Goal: Task Accomplishment & Management: Use online tool/utility

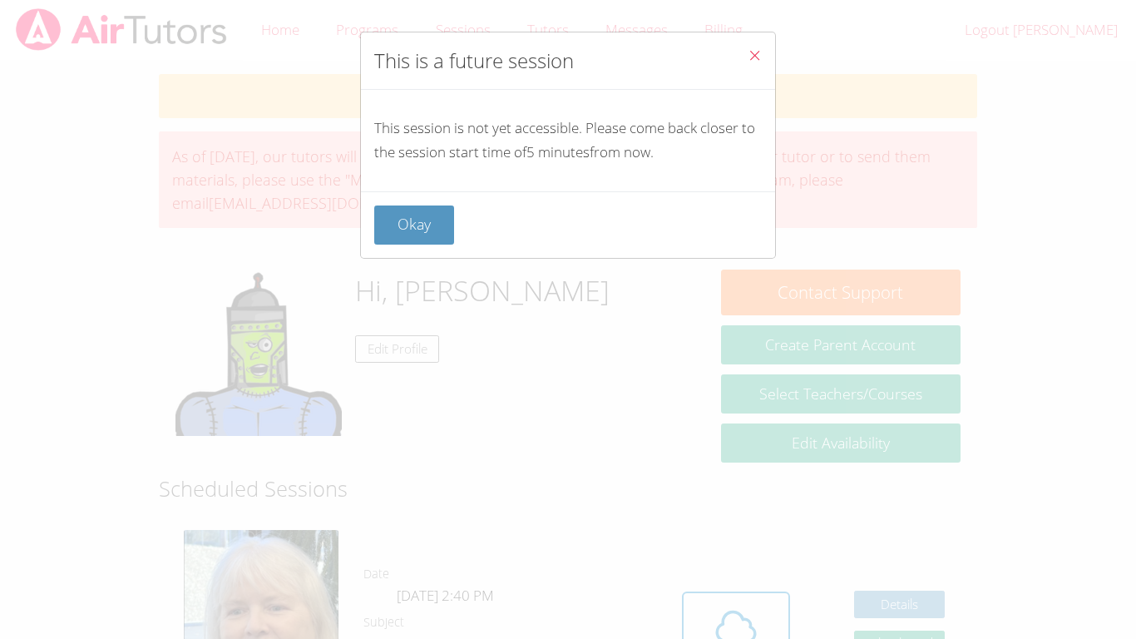
scroll to position [176, 0]
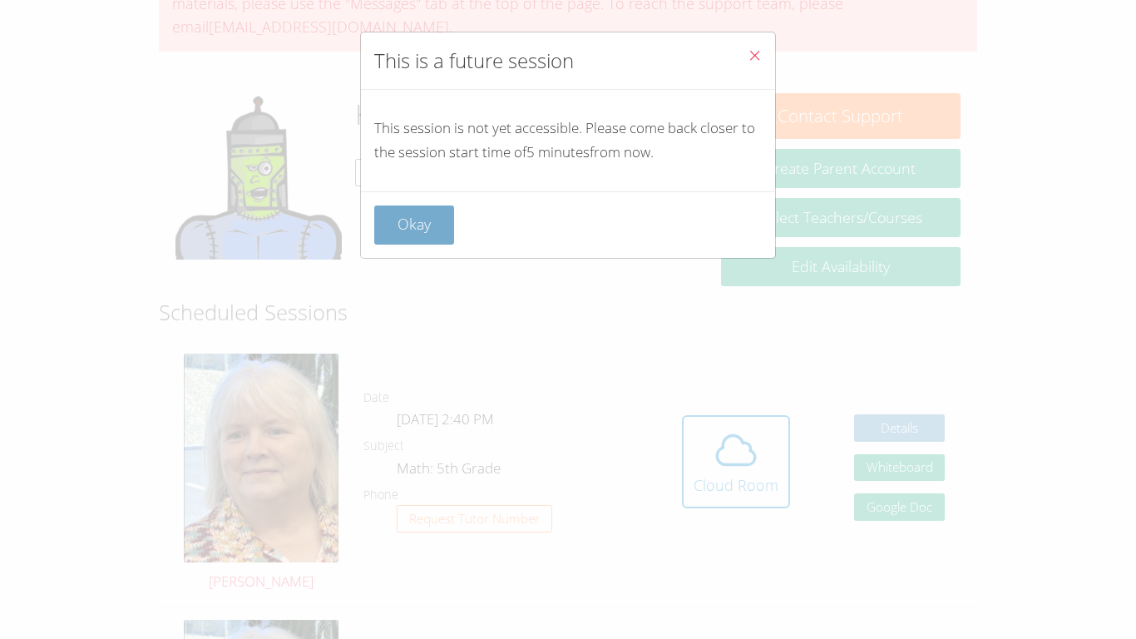
click at [445, 217] on button "Okay" at bounding box center [414, 224] width 80 height 39
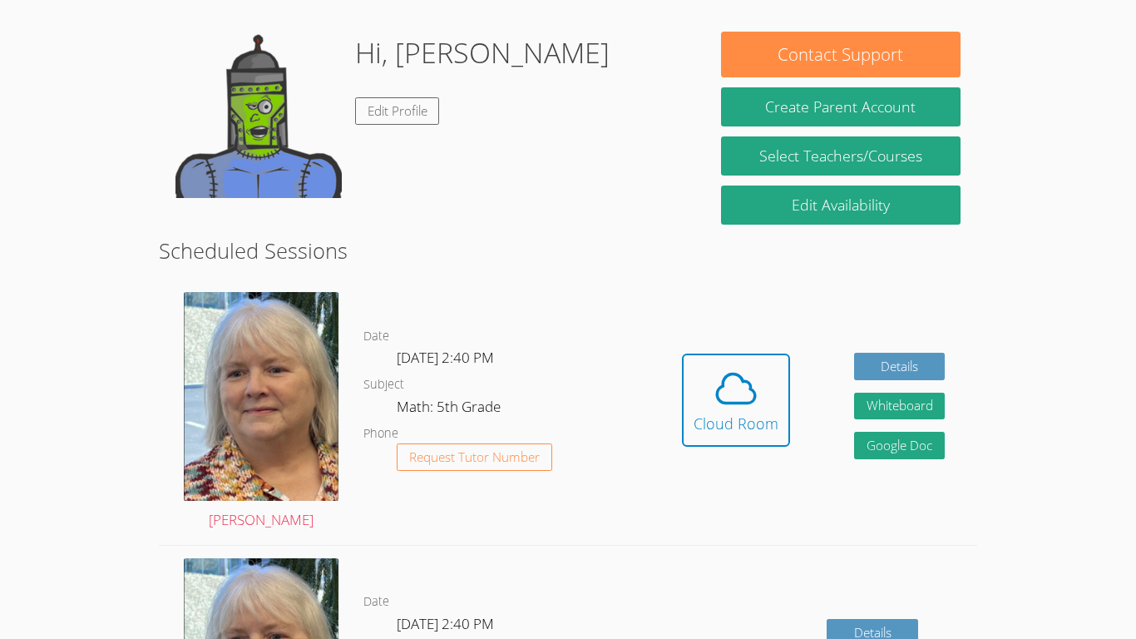
scroll to position [244, 0]
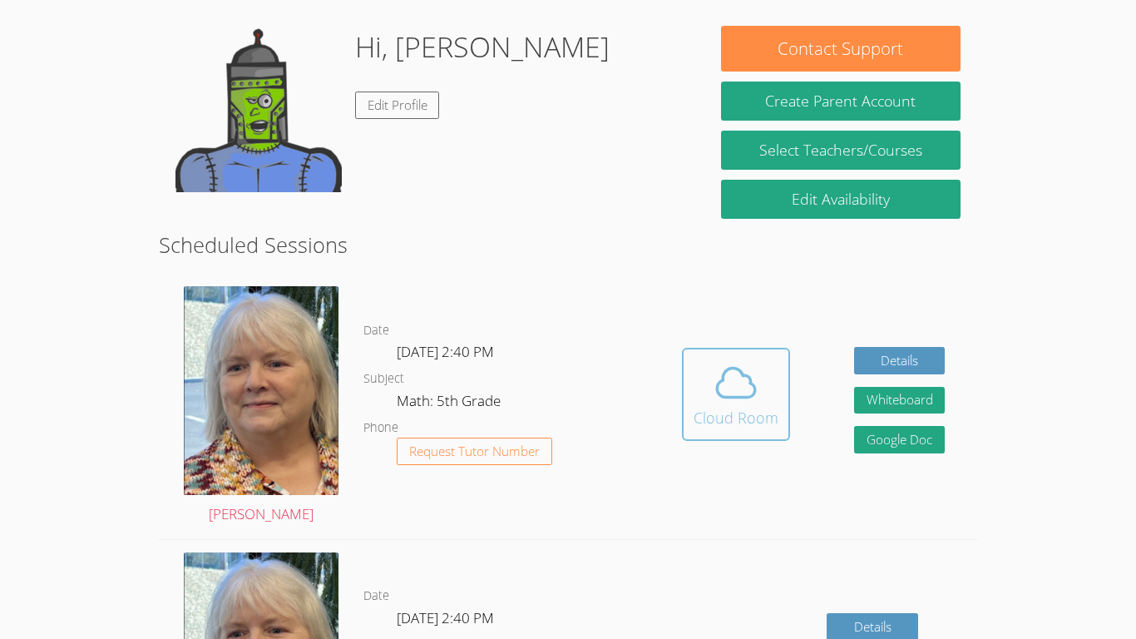
click at [734, 421] on div "Cloud Room" at bounding box center [736, 417] width 85 height 23
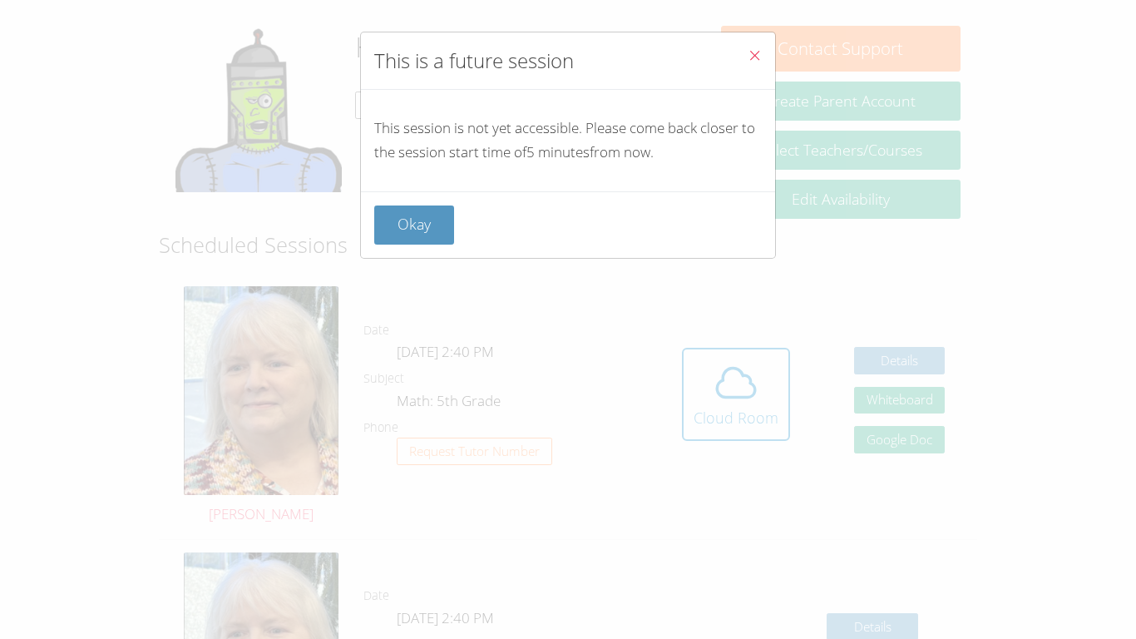
click at [408, 246] on div "Okay" at bounding box center [568, 224] width 414 height 67
click at [406, 232] on button "Okay" at bounding box center [414, 224] width 80 height 39
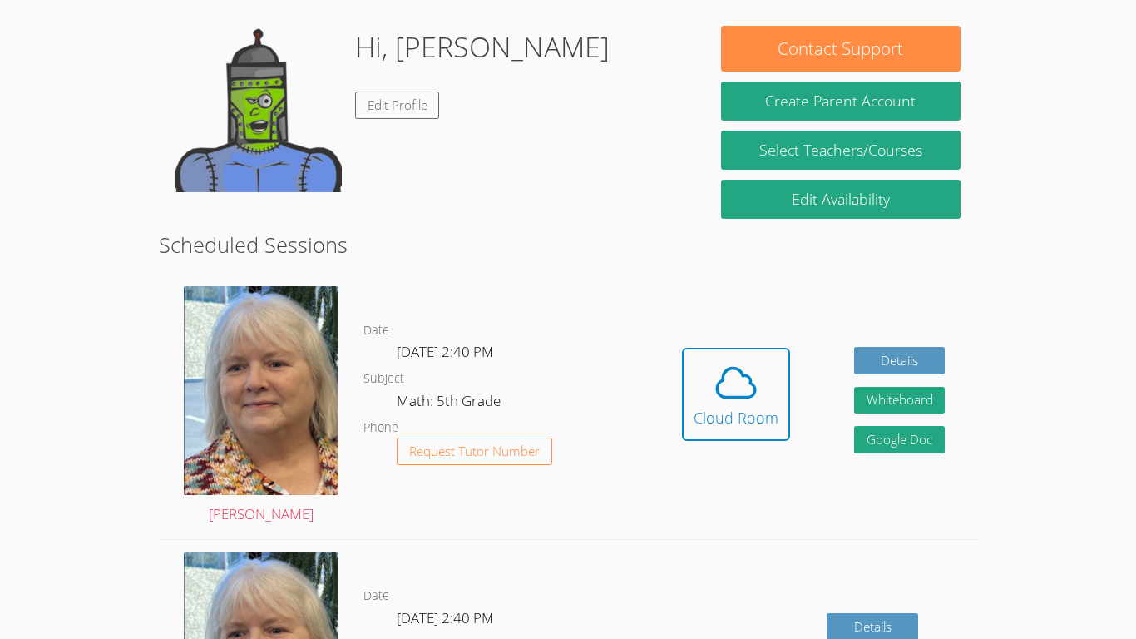
click at [728, 348] on link "Cloud Room" at bounding box center [736, 401] width 108 height 106
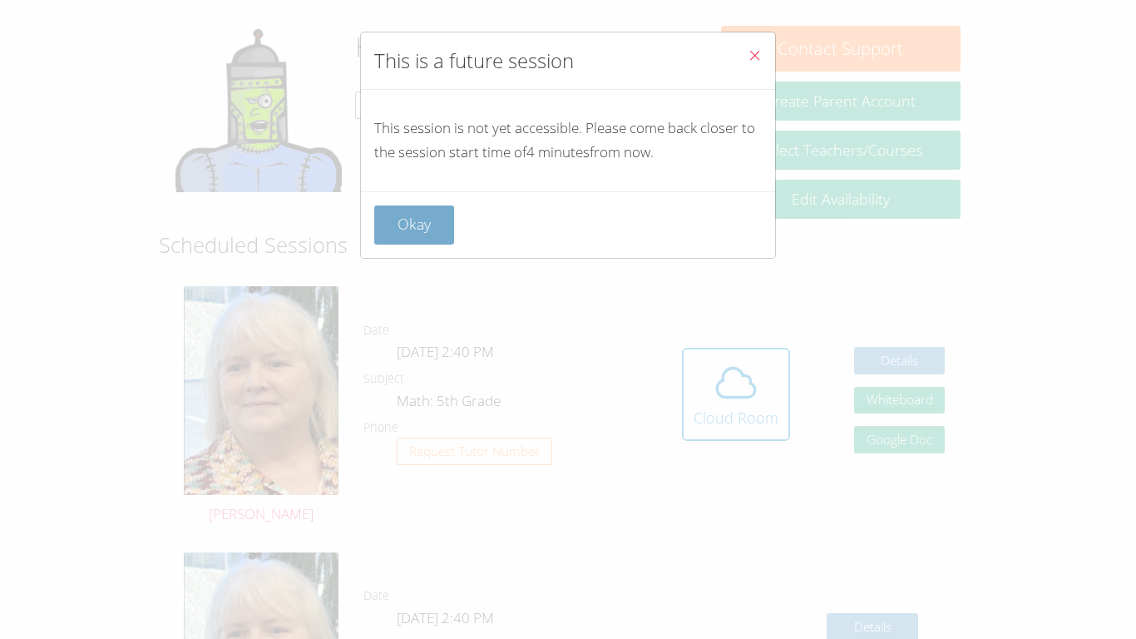
click at [443, 217] on button "Okay" at bounding box center [414, 224] width 80 height 39
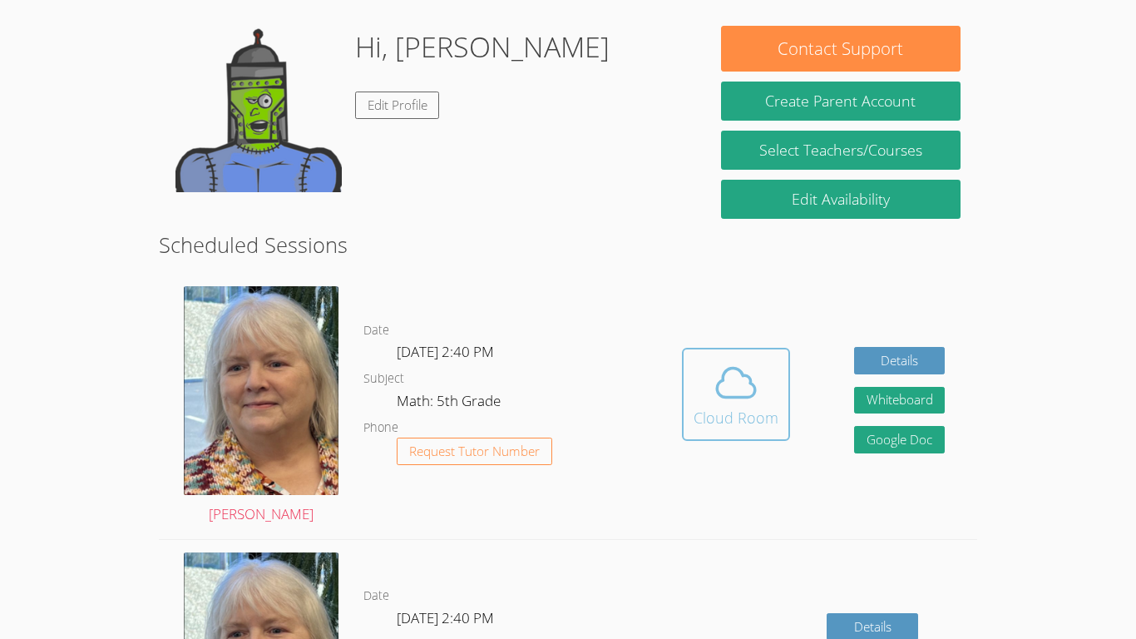
click at [687, 401] on button "Cloud Room" at bounding box center [736, 394] width 108 height 93
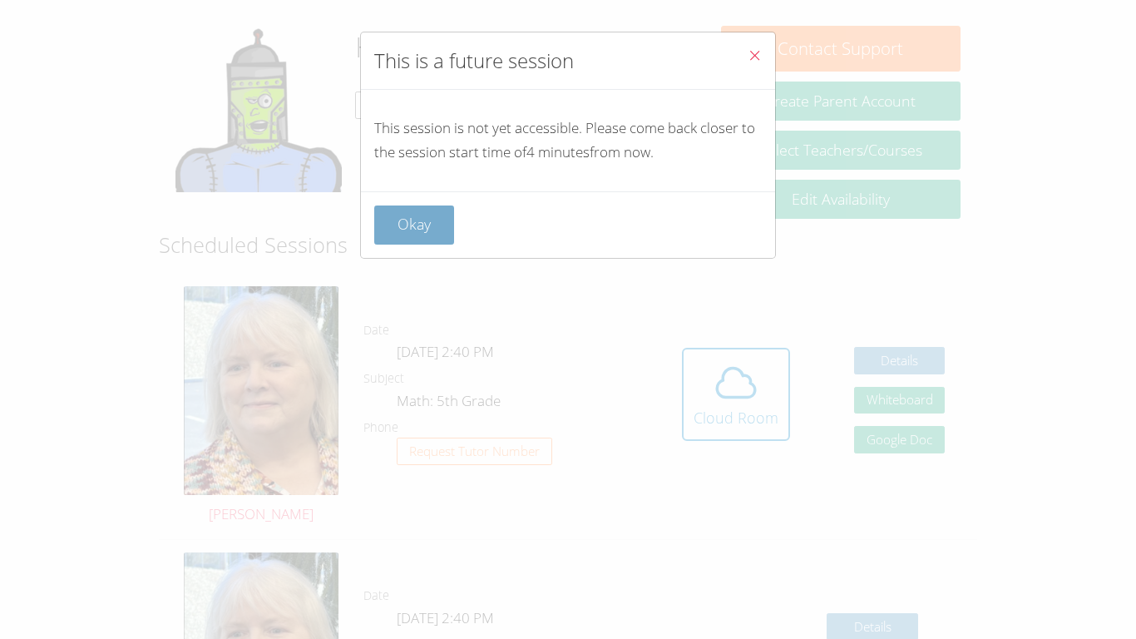
click at [430, 226] on button "Okay" at bounding box center [414, 224] width 80 height 39
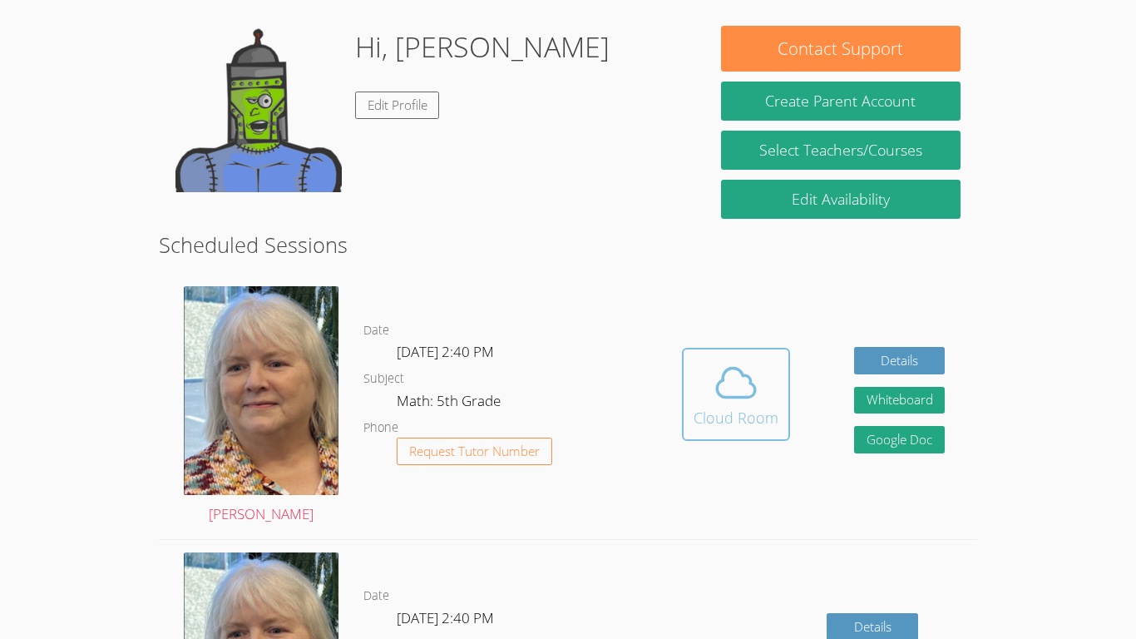
click at [729, 384] on icon at bounding box center [736, 382] width 47 height 47
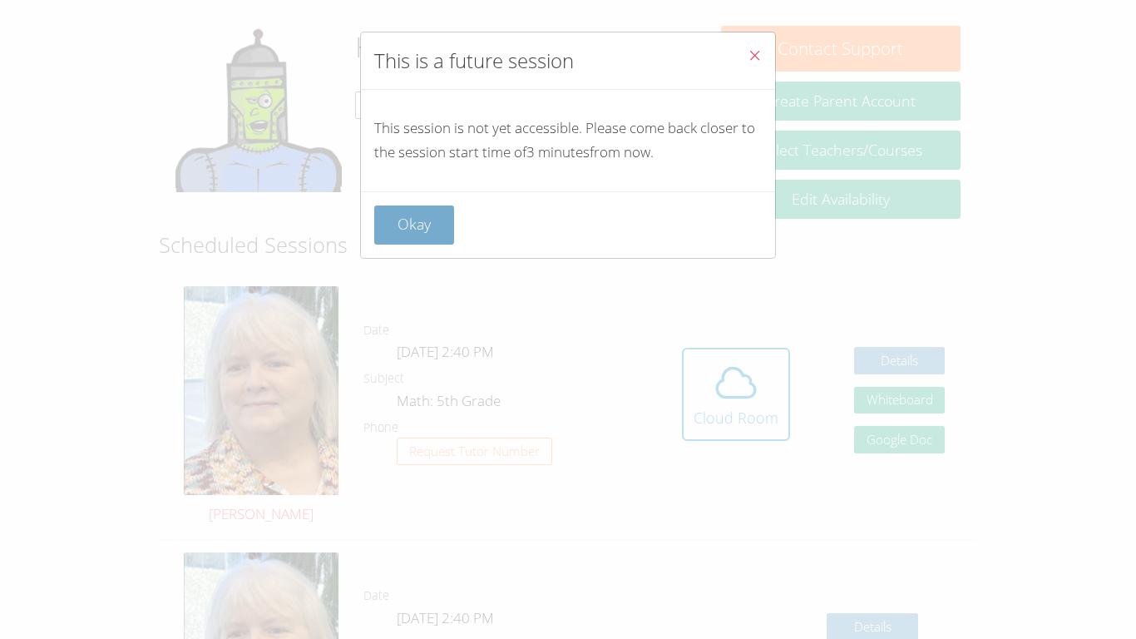
click at [419, 225] on button "Okay" at bounding box center [414, 224] width 80 height 39
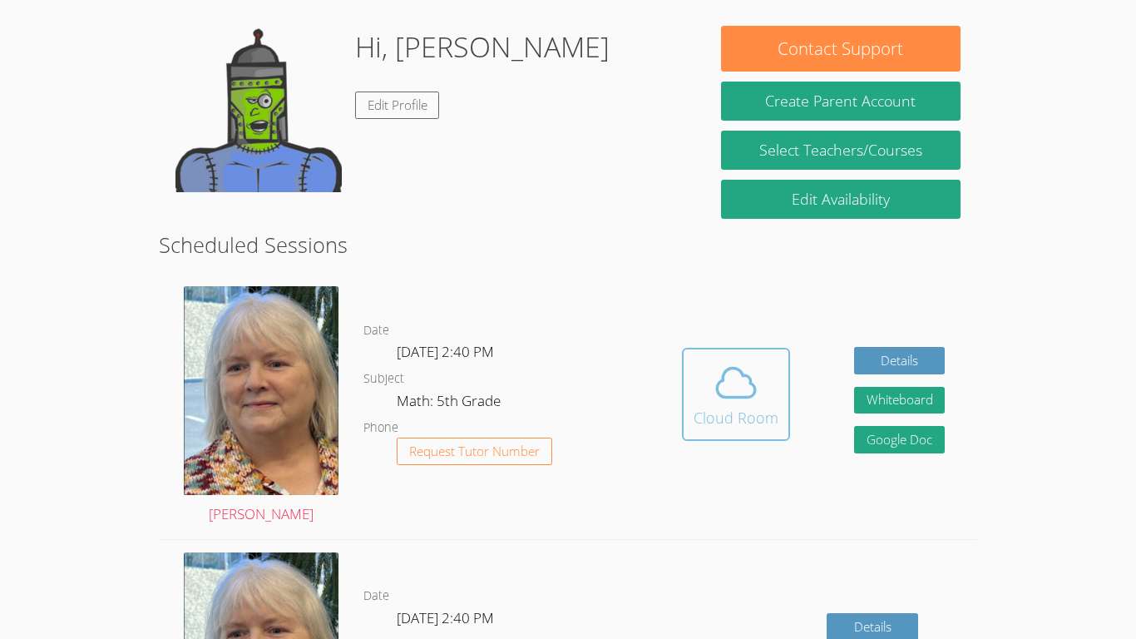
click at [729, 397] on icon at bounding box center [736, 382] width 38 height 29
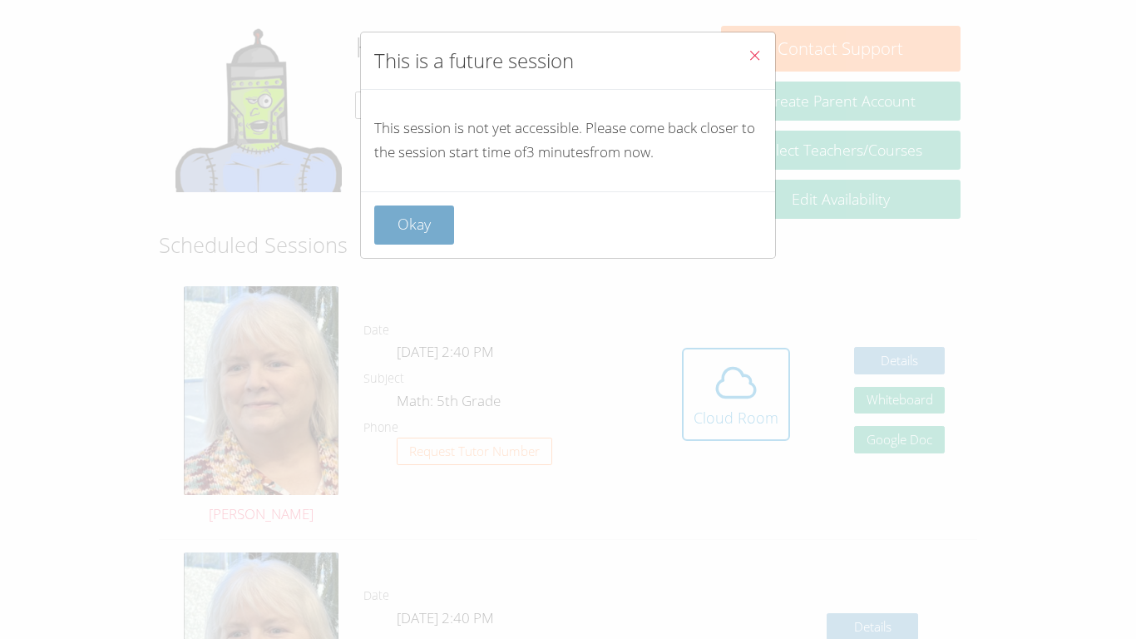
click at [408, 231] on button "Okay" at bounding box center [414, 224] width 80 height 39
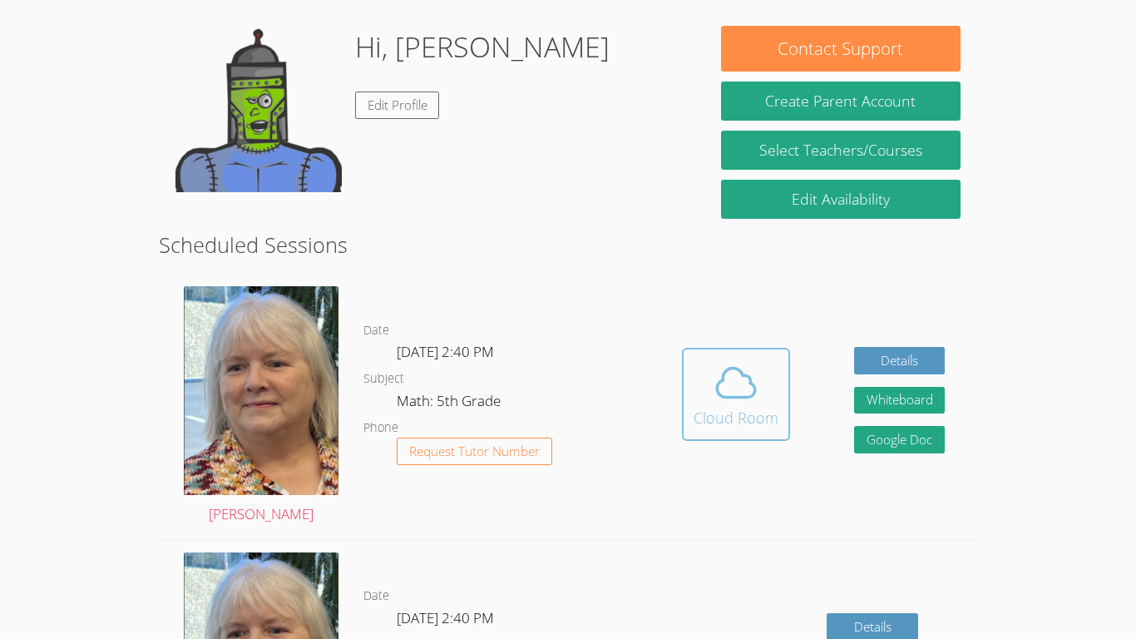
click at [739, 406] on div "Cloud Room" at bounding box center [736, 417] width 85 height 23
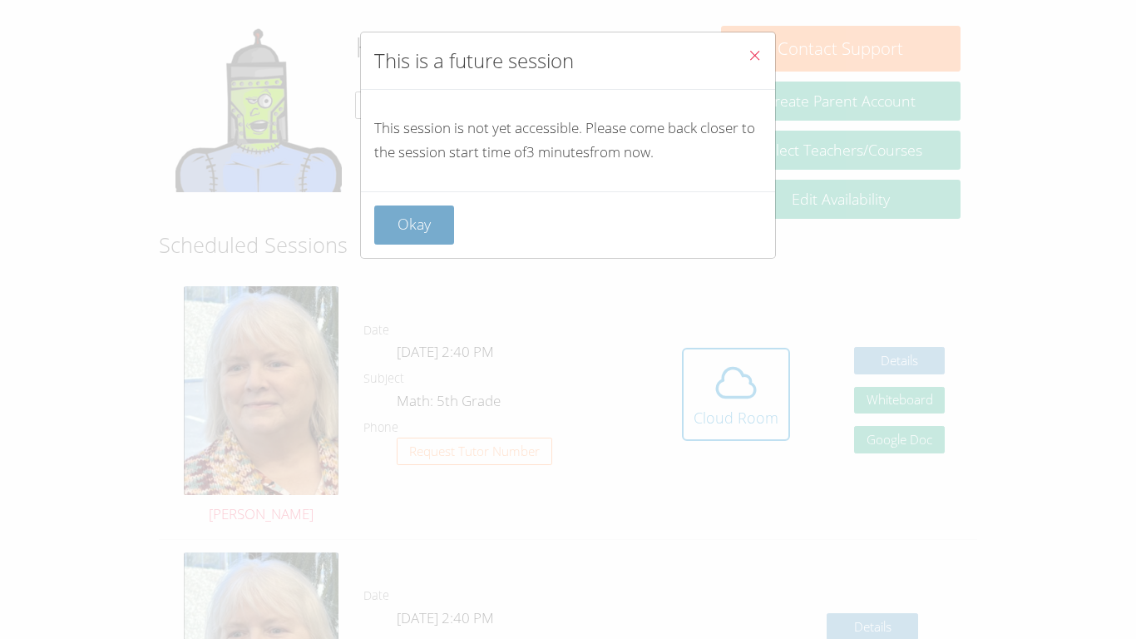
click at [404, 209] on button "Okay" at bounding box center [414, 224] width 80 height 39
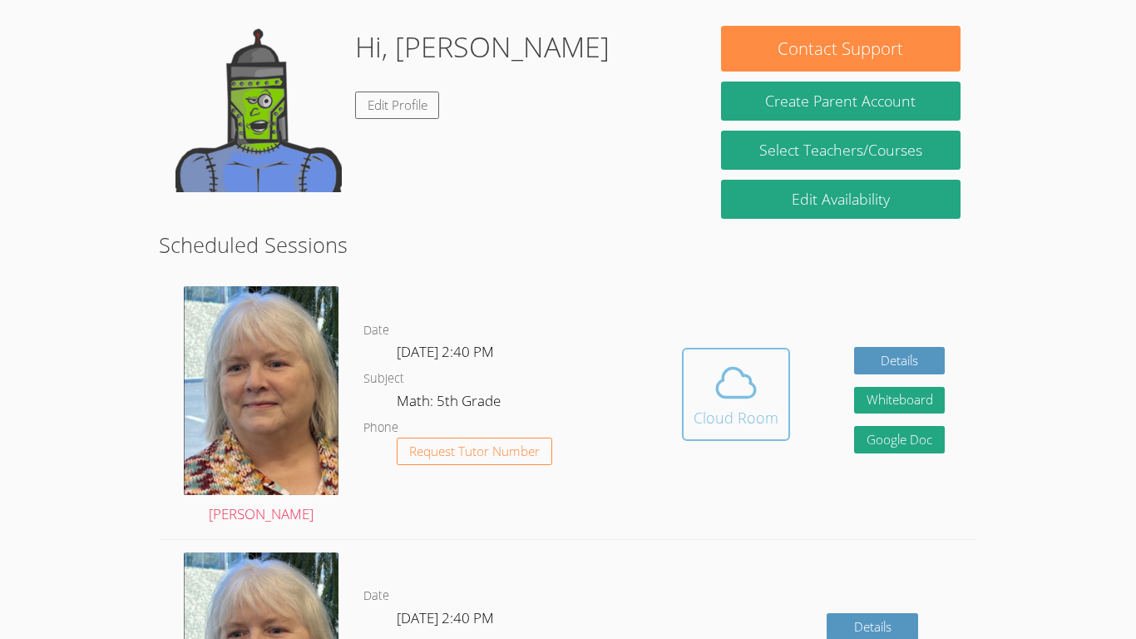
click at [688, 396] on button "Cloud Room" at bounding box center [736, 394] width 108 height 93
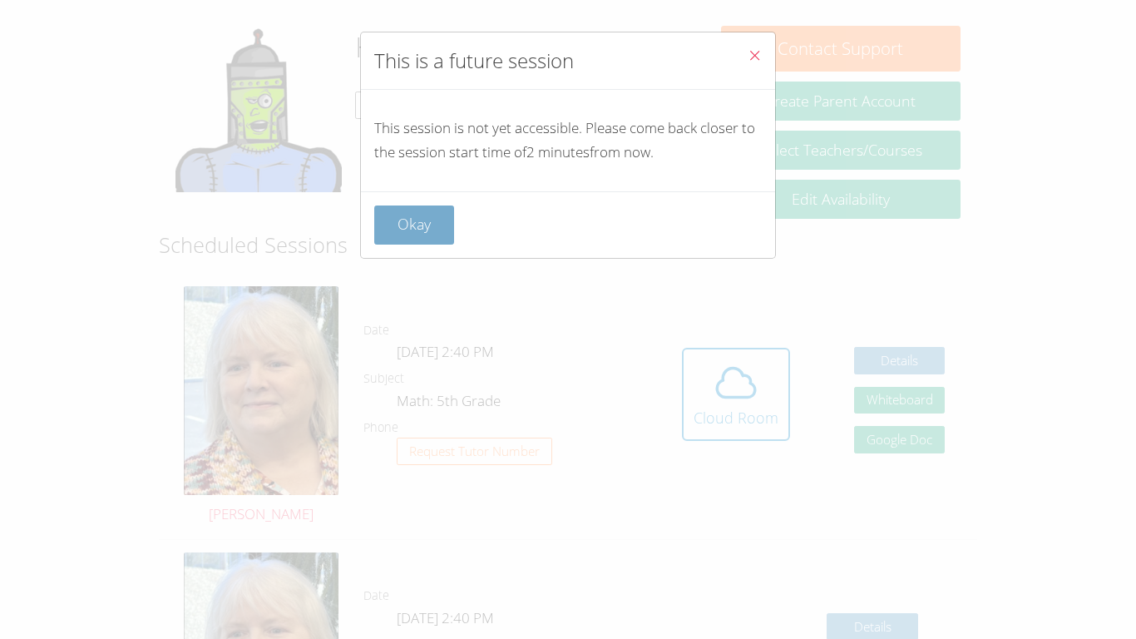
click at [427, 229] on button "Okay" at bounding box center [414, 224] width 80 height 39
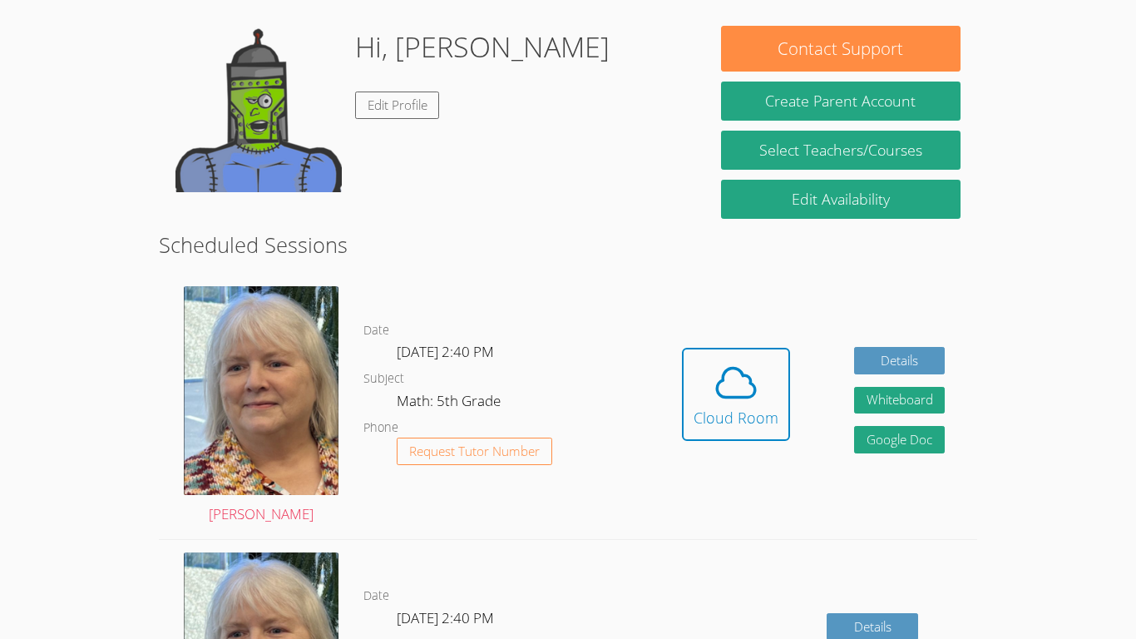
click at [427, 229] on h2 "Scheduled Sessions" at bounding box center [568, 245] width 818 height 32
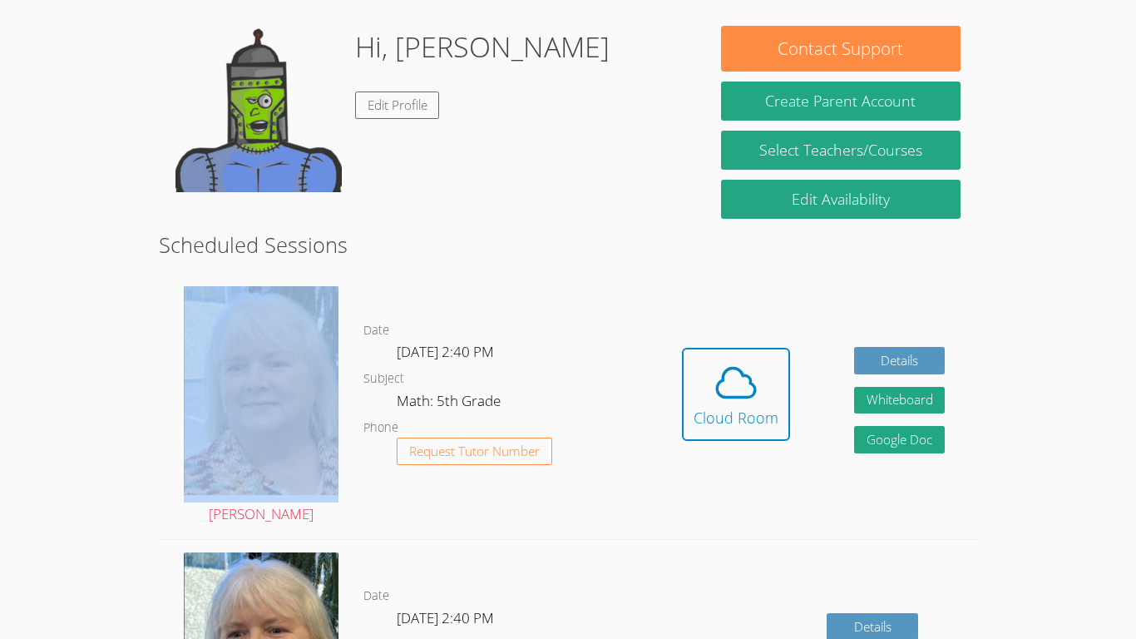
click at [427, 229] on h2 "Scheduled Sessions" at bounding box center [568, 245] width 818 height 32
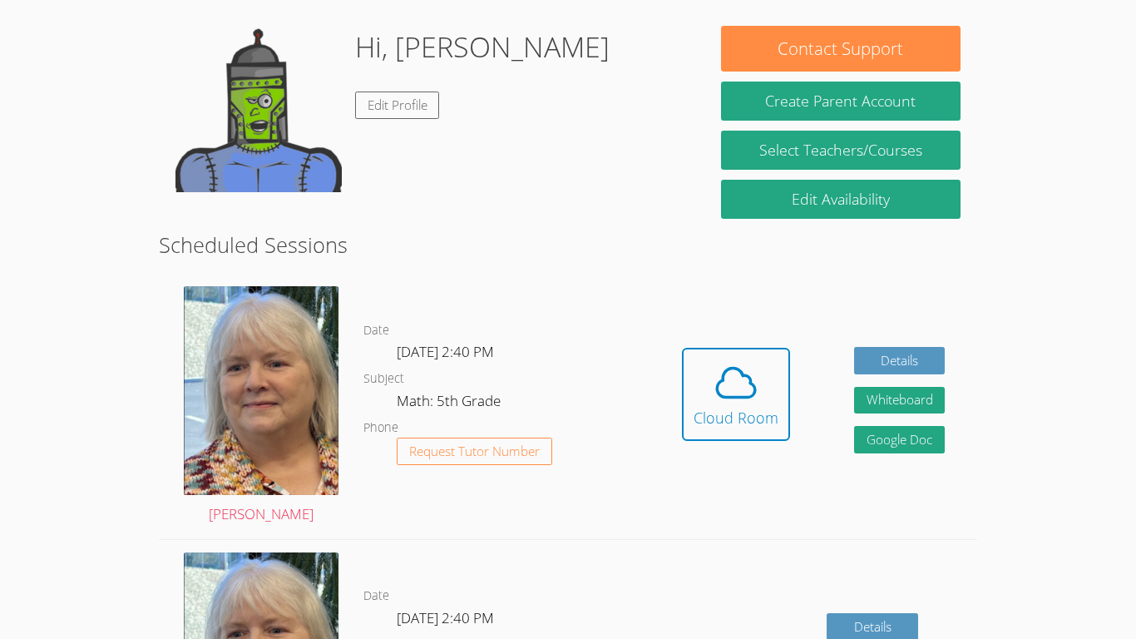
click at [427, 229] on h2 "Scheduled Sessions" at bounding box center [568, 245] width 818 height 32
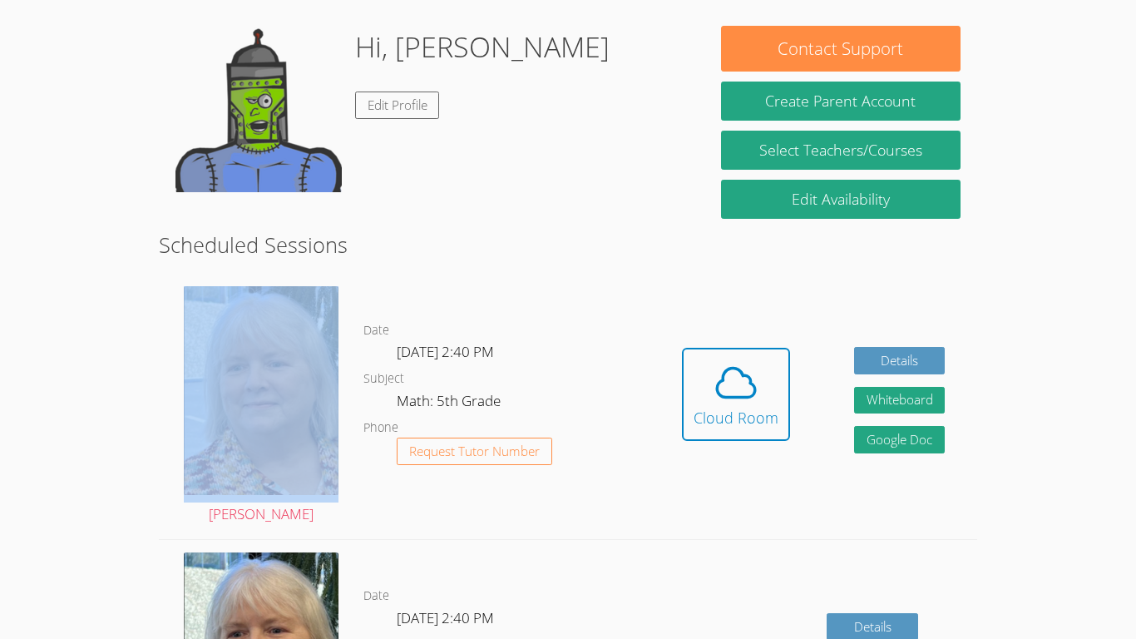
click at [427, 229] on h2 "Scheduled Sessions" at bounding box center [568, 245] width 818 height 32
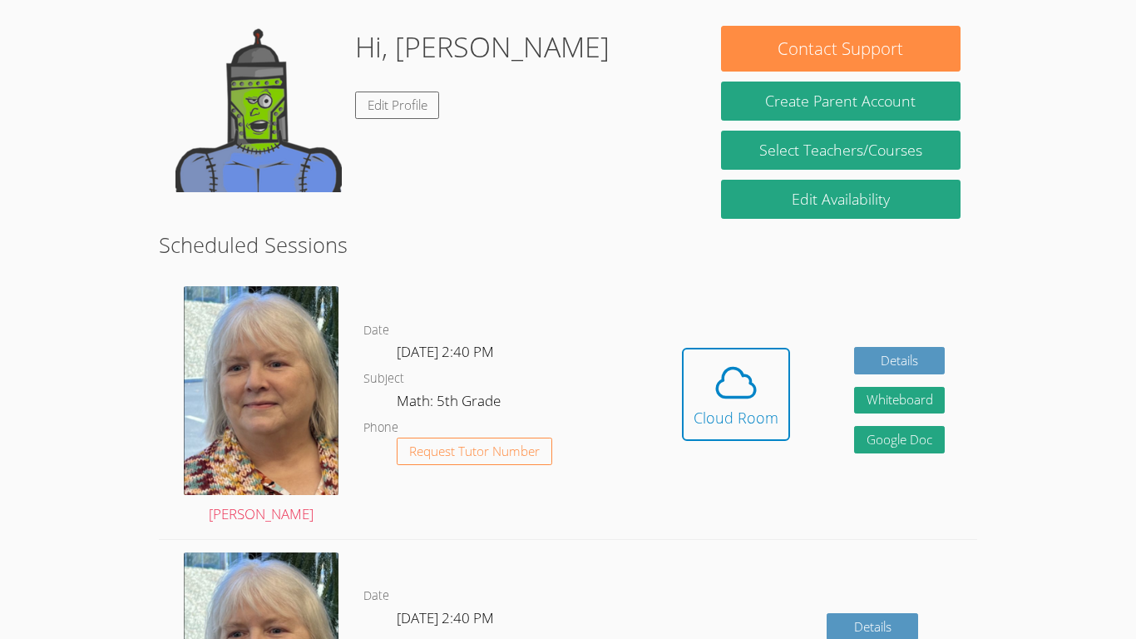
click at [600, 517] on div "Date Wed Oct 8, 2:40 PM Subject Math: 5th Grade Phone Request Tutor Number" at bounding box center [506, 406] width 286 height 265
click at [707, 430] on button "Cloud Room" at bounding box center [736, 394] width 108 height 93
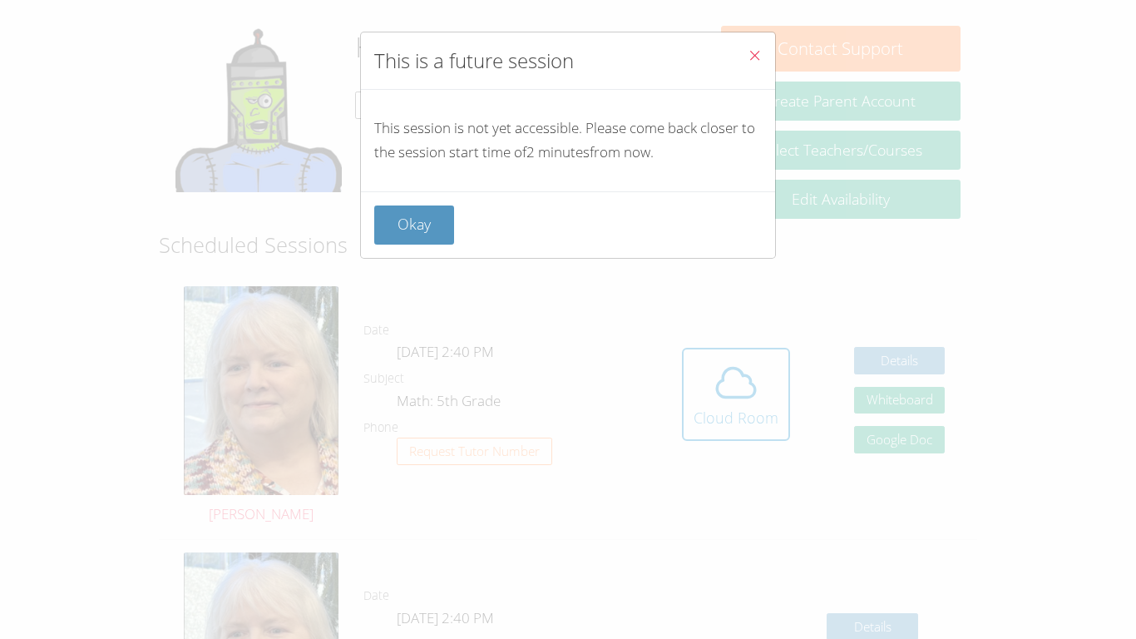
click at [405, 274] on div "This is a future session This session is not yet accessible. Please come back c…" at bounding box center [568, 319] width 1136 height 639
click at [437, 221] on button "Okay" at bounding box center [414, 224] width 80 height 39
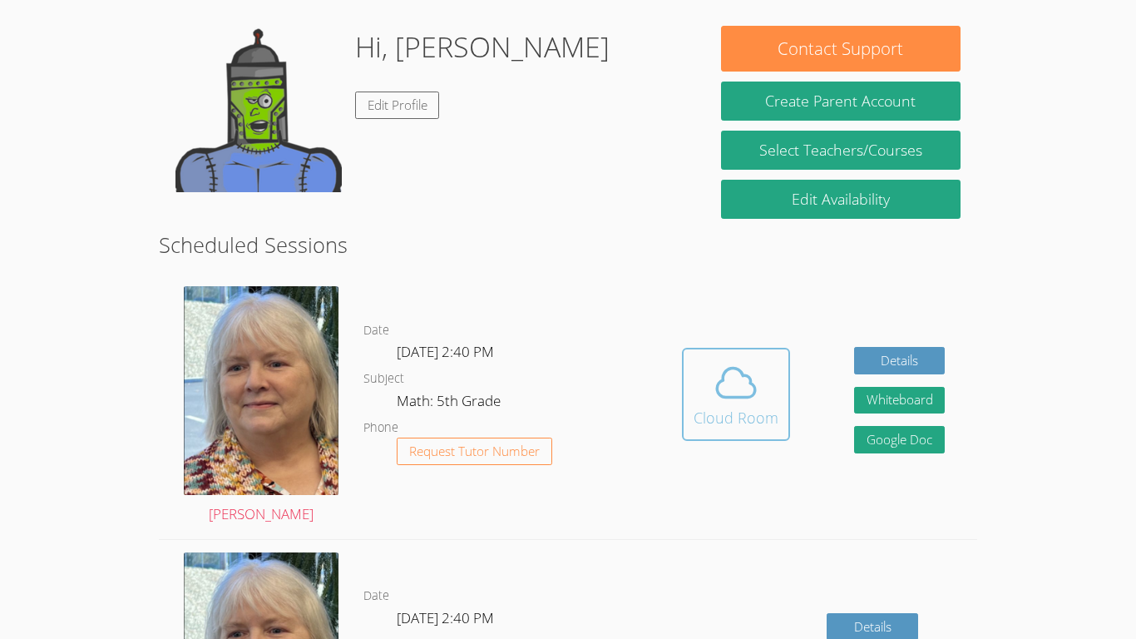
click at [768, 418] on div "Cloud Room" at bounding box center [736, 417] width 85 height 23
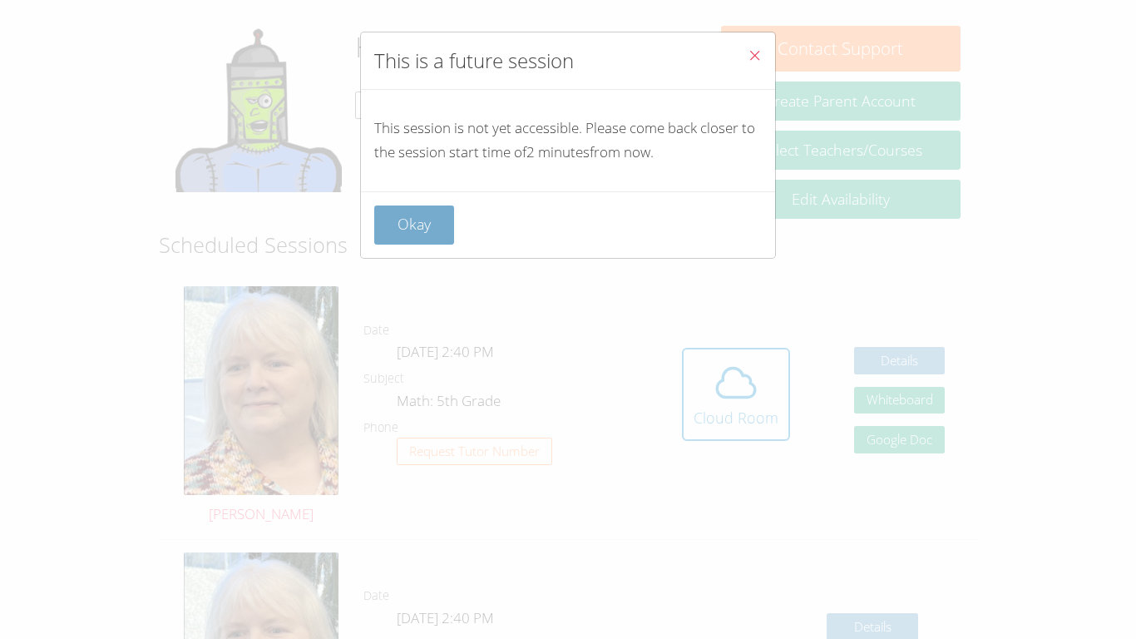
click at [427, 225] on button "Okay" at bounding box center [414, 224] width 80 height 39
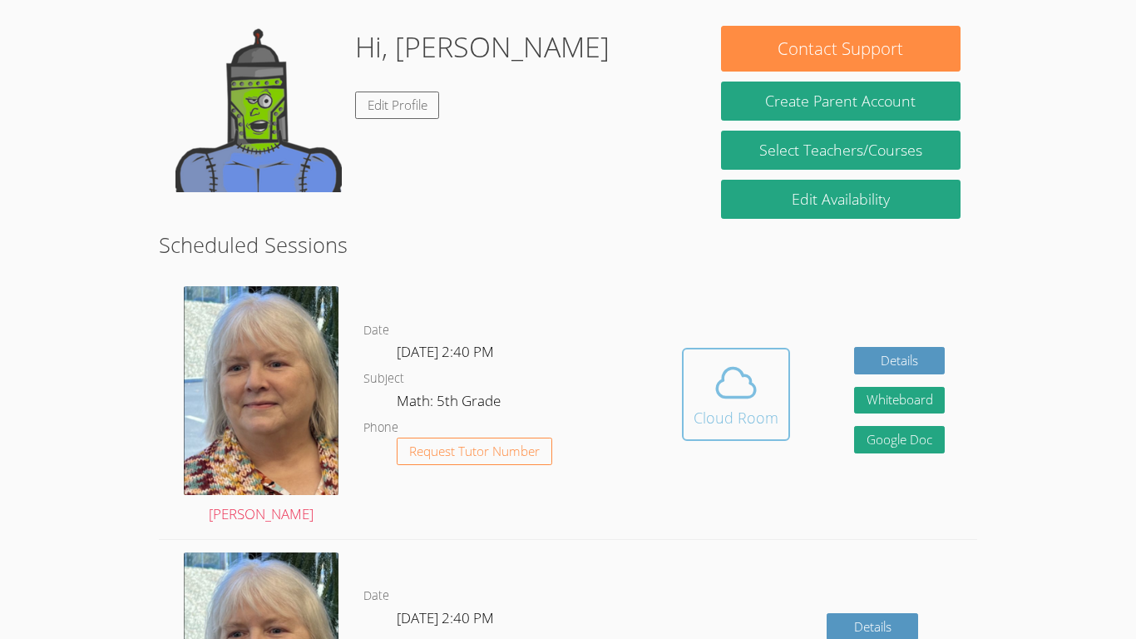
click at [726, 414] on div "Cloud Room" at bounding box center [736, 417] width 85 height 23
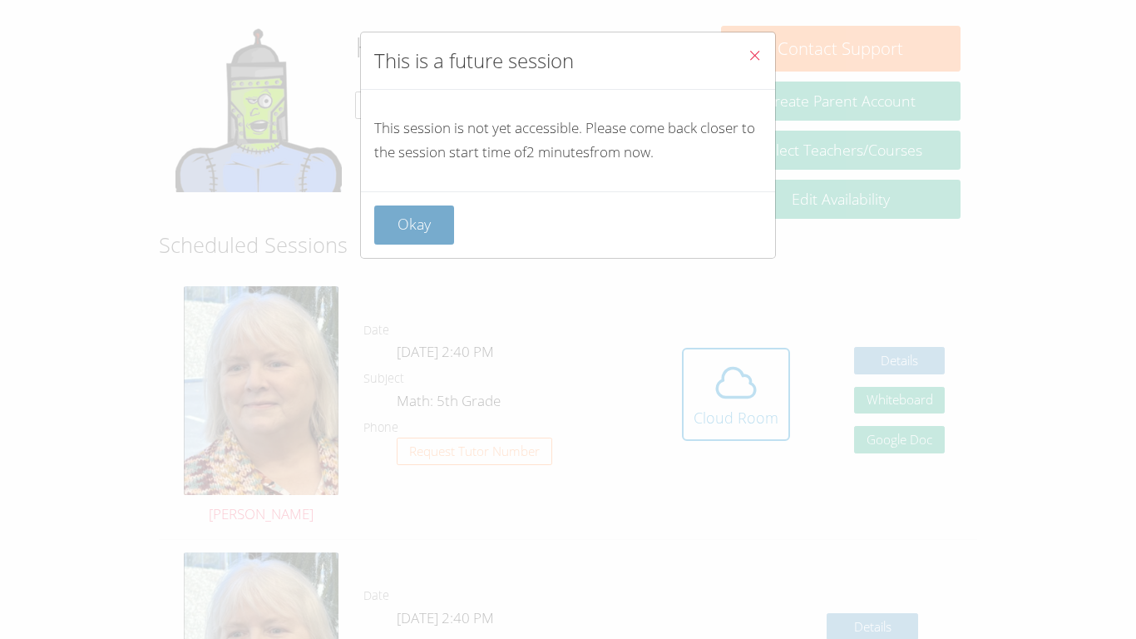
click at [413, 214] on button "Okay" at bounding box center [414, 224] width 80 height 39
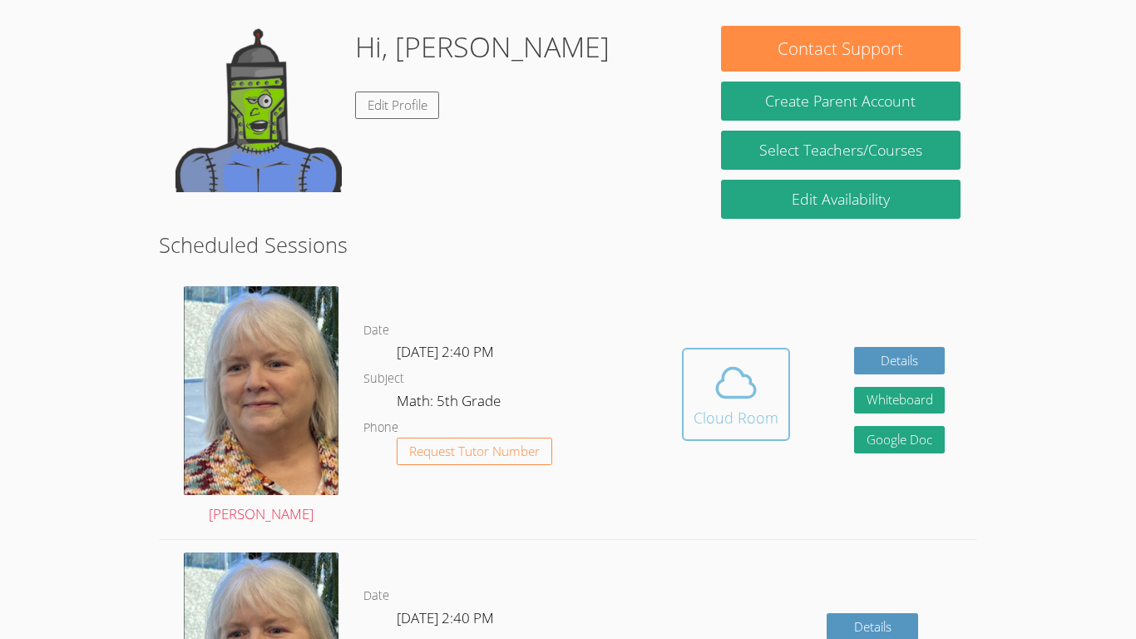
click at [722, 353] on button "Cloud Room" at bounding box center [736, 394] width 108 height 93
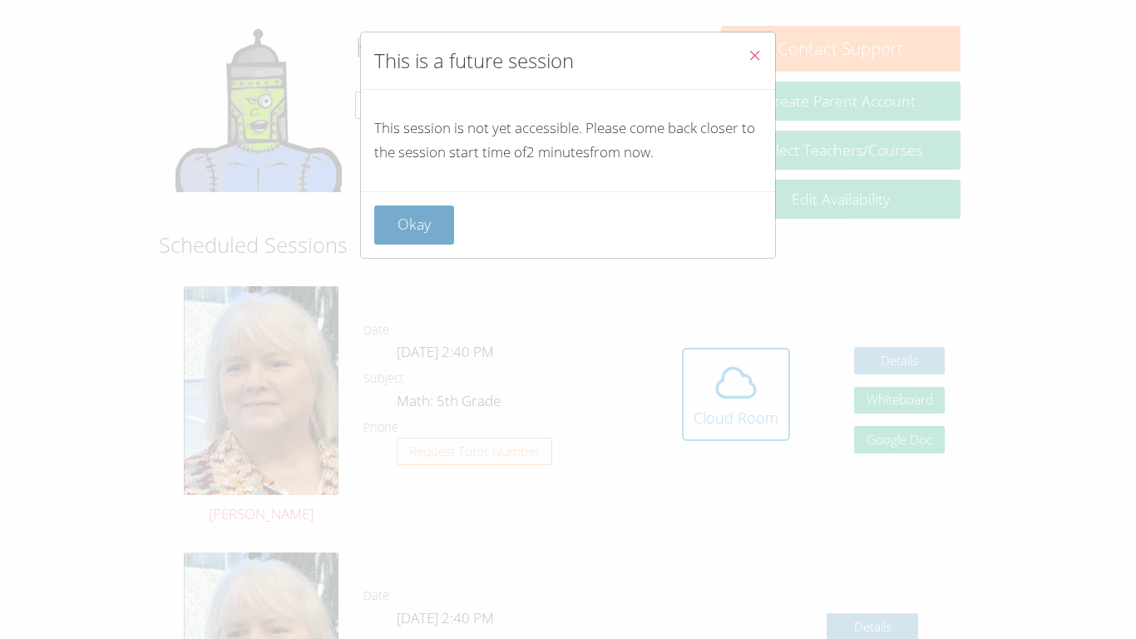
click at [417, 227] on button "Okay" at bounding box center [414, 224] width 80 height 39
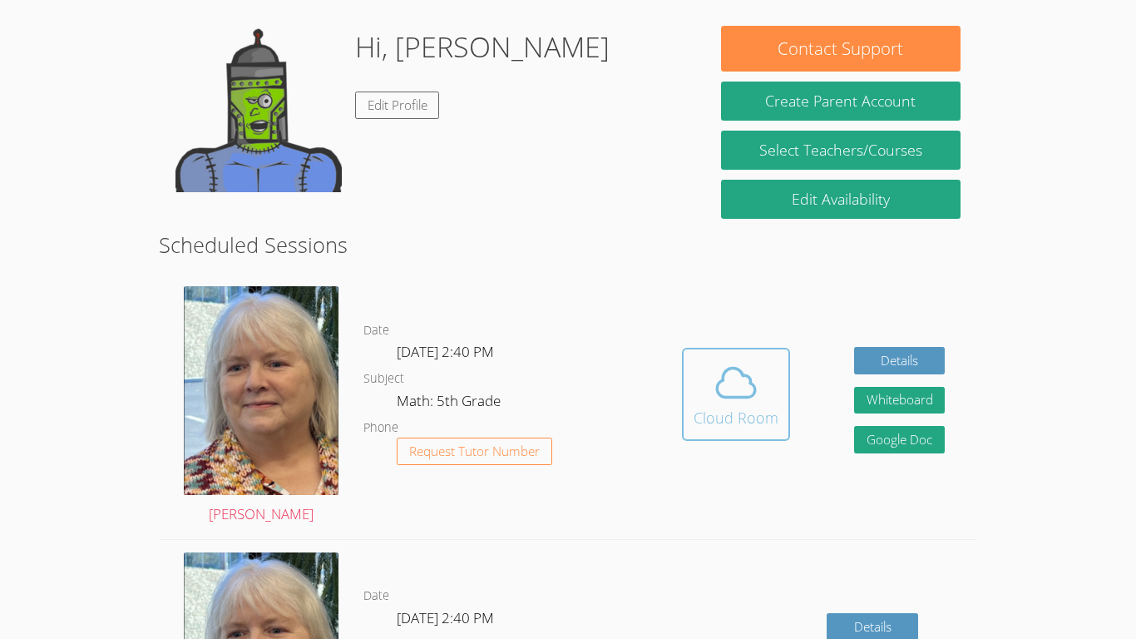
click at [713, 384] on icon at bounding box center [736, 382] width 47 height 47
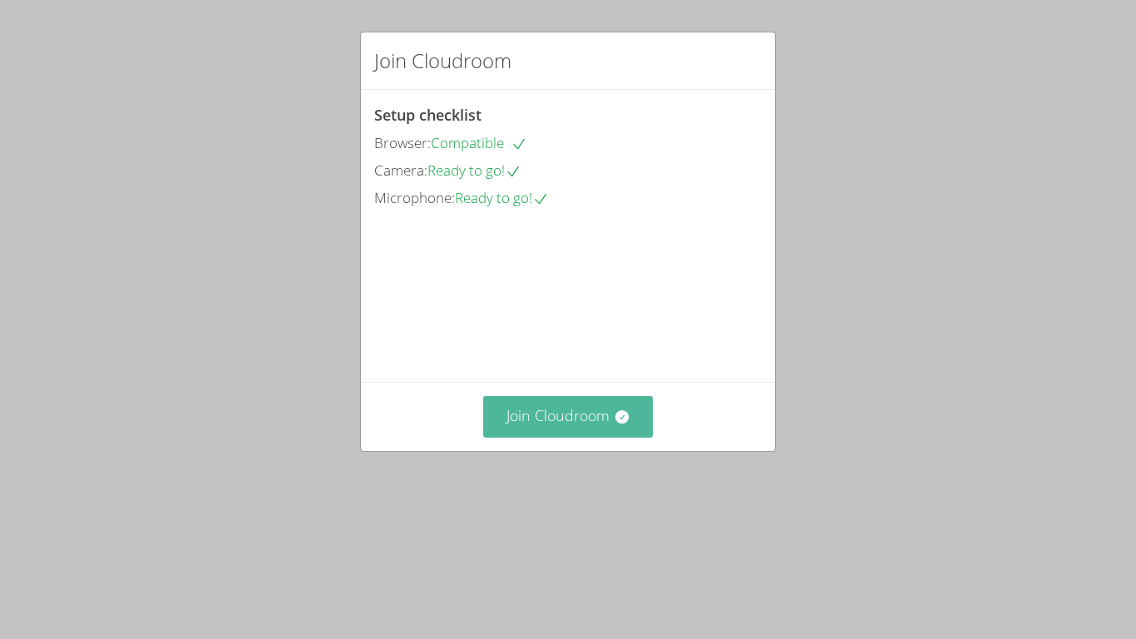
click at [605, 437] on button "Join Cloudroom" at bounding box center [568, 416] width 170 height 41
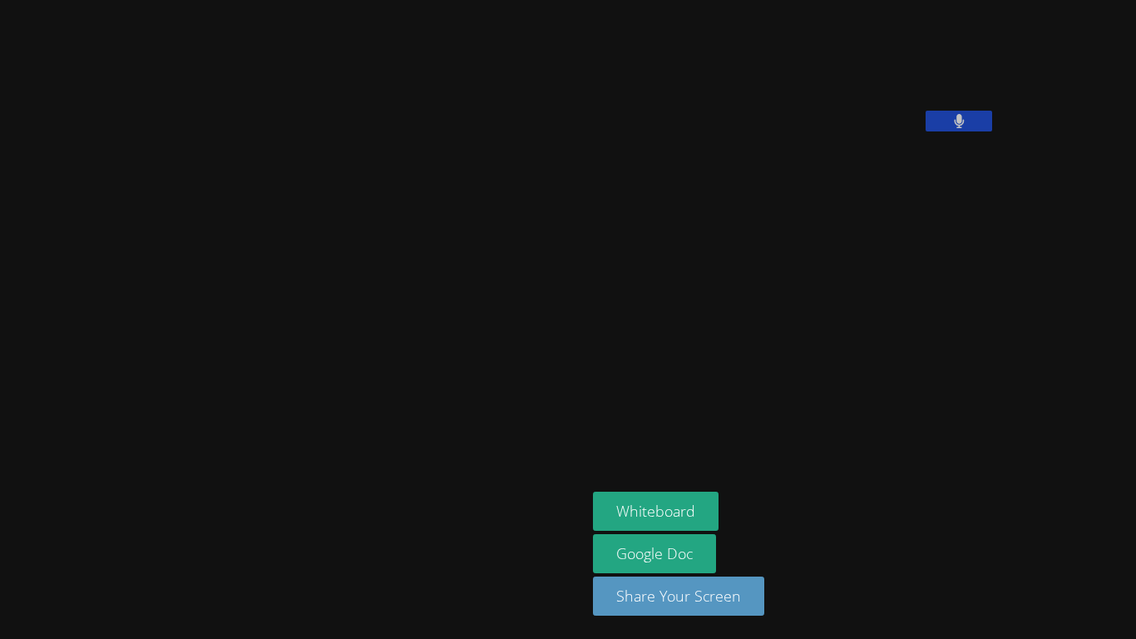
click at [954, 128] on icon at bounding box center [959, 121] width 11 height 14
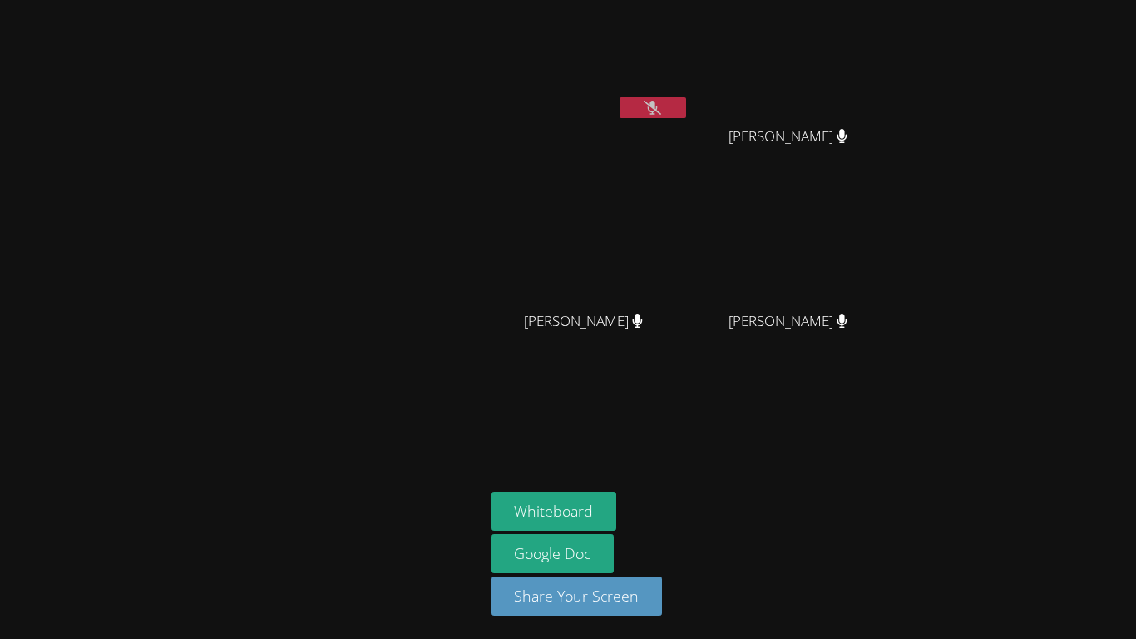
click at [632, 106] on button at bounding box center [653, 107] width 67 height 21
click at [634, 106] on button at bounding box center [653, 107] width 67 height 21
click at [634, 107] on button at bounding box center [653, 107] width 67 height 21
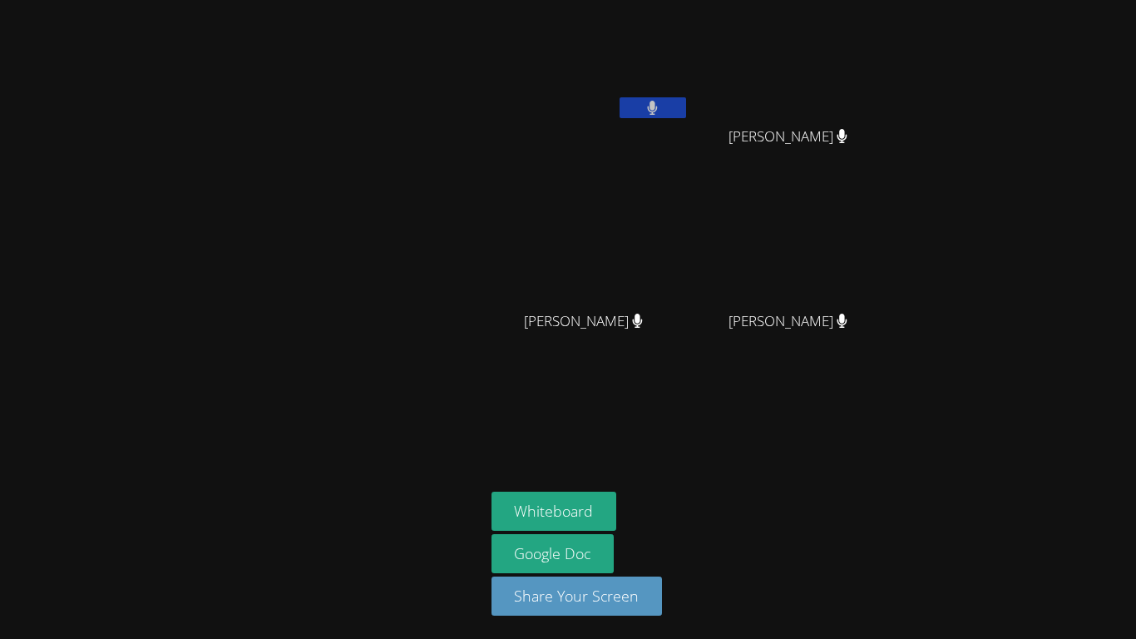
click at [634, 107] on button at bounding box center [653, 107] width 67 height 21
click at [667, 113] on button at bounding box center [653, 107] width 67 height 21
click at [666, 114] on button at bounding box center [653, 107] width 67 height 21
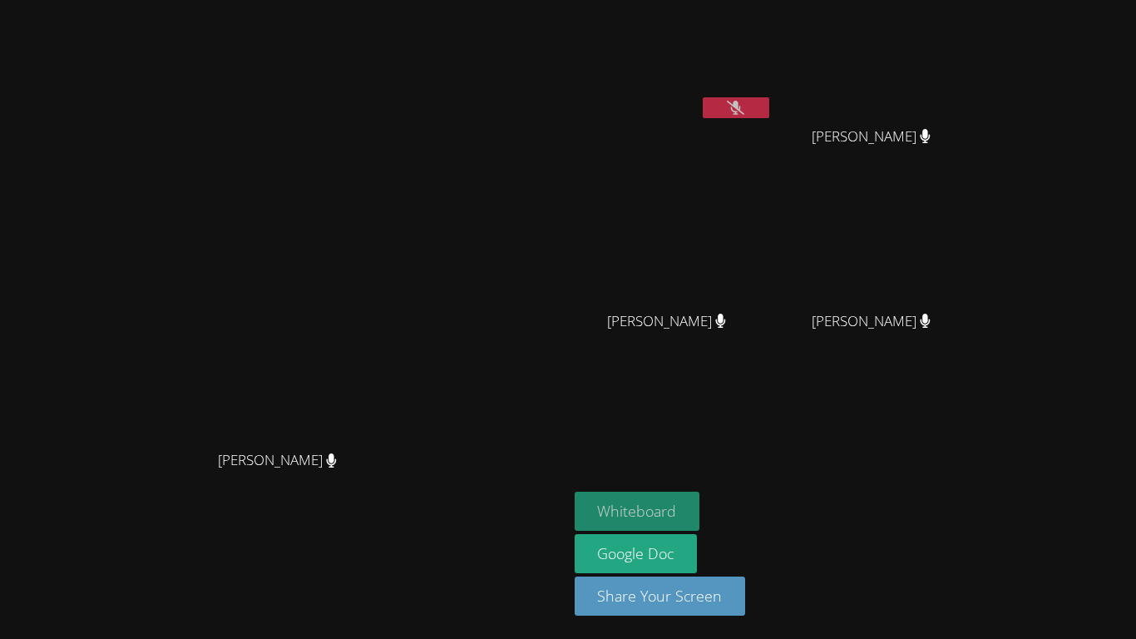
click at [700, 499] on button "Whiteboard" at bounding box center [638, 511] width 126 height 39
click at [744, 104] on icon at bounding box center [735, 108] width 17 height 14
click at [741, 104] on icon at bounding box center [735, 108] width 11 height 14
click at [741, 106] on icon at bounding box center [735, 108] width 11 height 14
click at [744, 106] on icon at bounding box center [735, 108] width 17 height 14
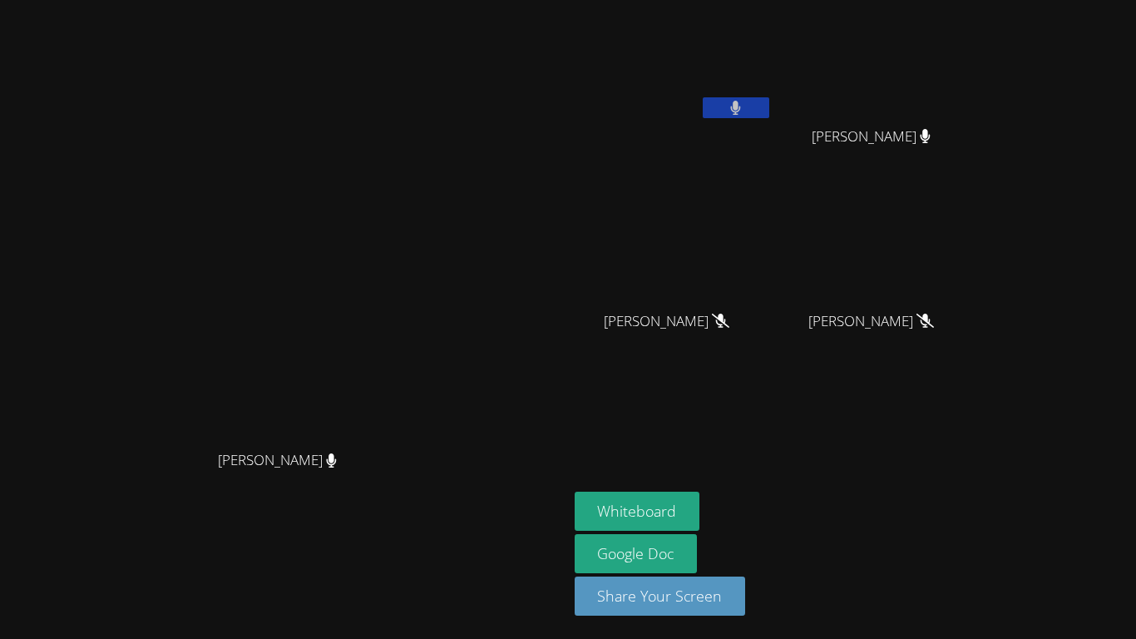
click at [741, 106] on icon at bounding box center [736, 108] width 10 height 14
click at [744, 106] on icon at bounding box center [735, 108] width 17 height 14
click at [769, 110] on button at bounding box center [736, 107] width 67 height 21
click at [741, 106] on icon at bounding box center [736, 108] width 10 height 14
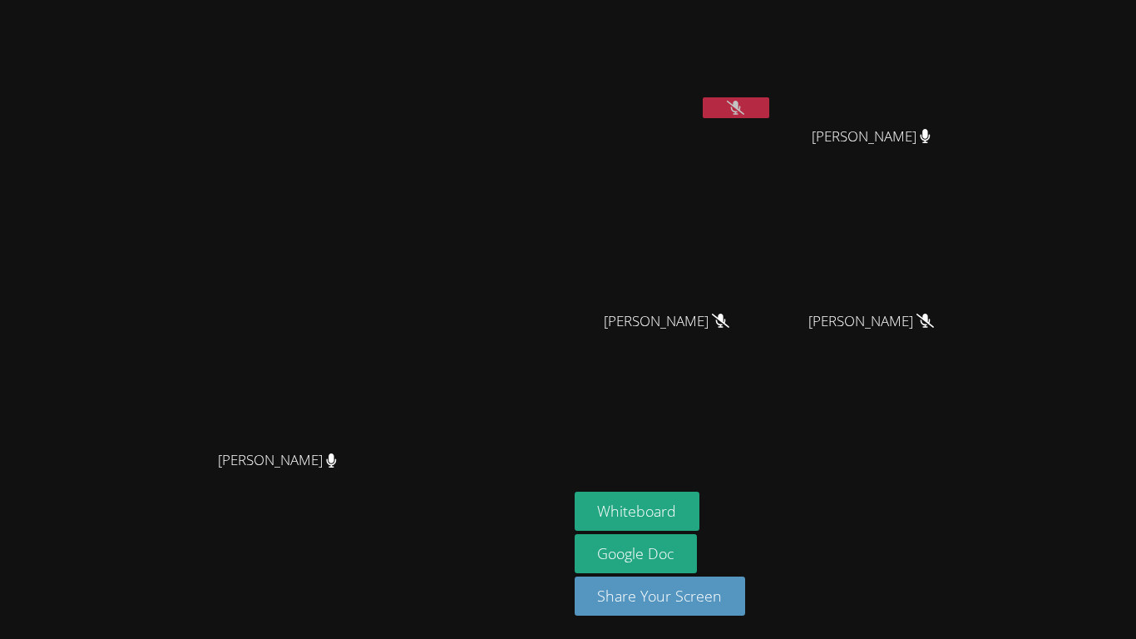
click at [769, 104] on button at bounding box center [736, 107] width 67 height 21
click at [769, 103] on button at bounding box center [736, 107] width 67 height 21
click at [744, 111] on icon at bounding box center [735, 108] width 17 height 14
click at [741, 110] on icon at bounding box center [735, 108] width 11 height 14
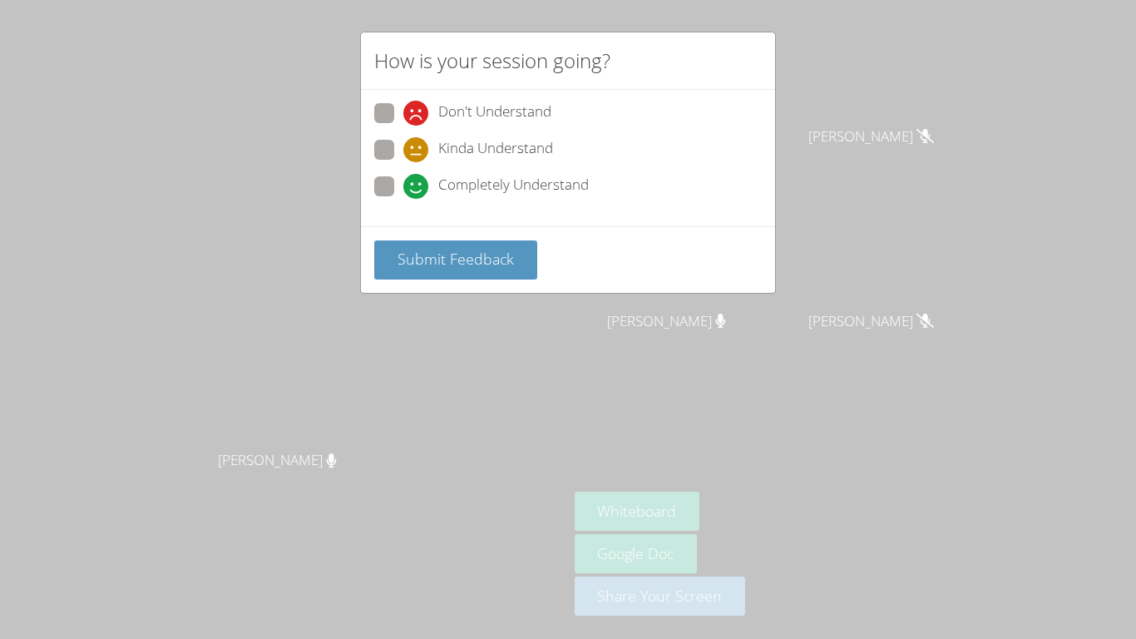
click at [521, 175] on span "Completely Understand" at bounding box center [513, 186] width 151 height 25
click at [418, 176] on input "Completely Understand" at bounding box center [410, 183] width 14 height 14
radio input "true"
click at [502, 247] on button "Submit Feedback" at bounding box center [455, 259] width 163 height 39
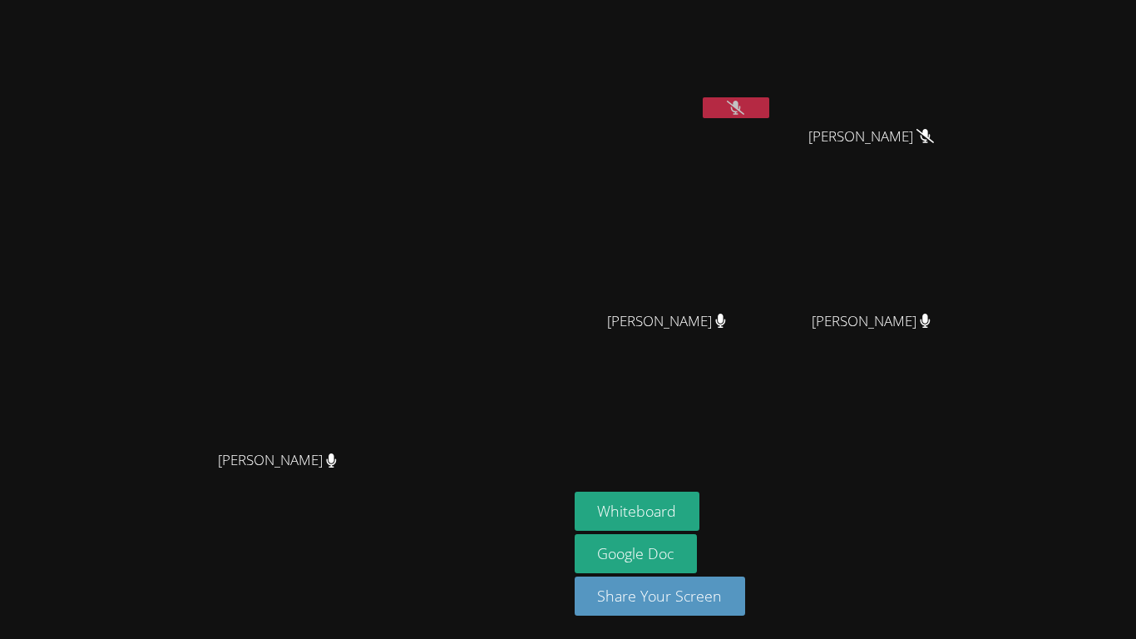
click at [769, 101] on button at bounding box center [736, 107] width 67 height 21
click at [741, 107] on icon at bounding box center [736, 108] width 10 height 14
